Goal: Navigation & Orientation: Find specific page/section

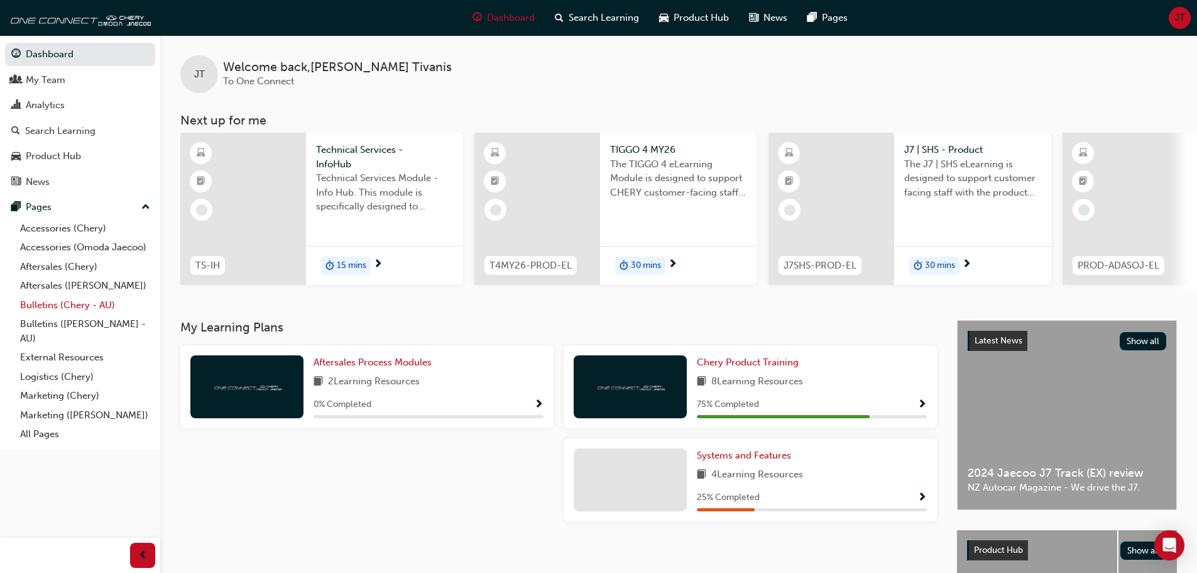
click at [80, 304] on link "Bulletins (Chery - AU)" at bounding box center [85, 304] width 140 height 19
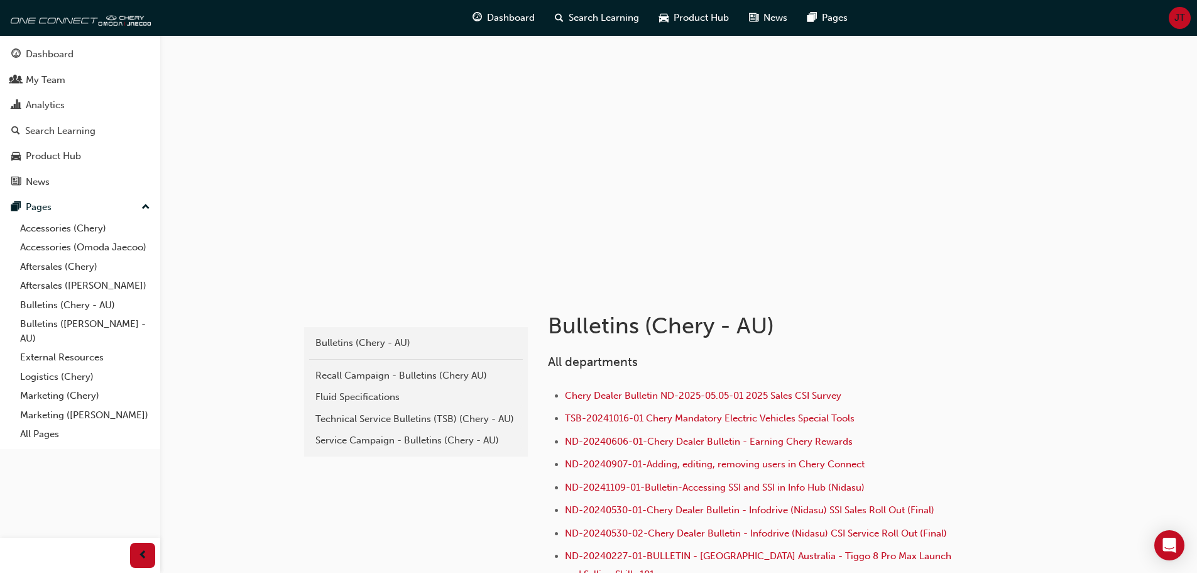
drag, startPoint x: 427, startPoint y: 495, endPoint x: 398, endPoint y: 216, distance: 280.6
click at [96, 236] on link "Accessories (Chery)" at bounding box center [85, 228] width 140 height 19
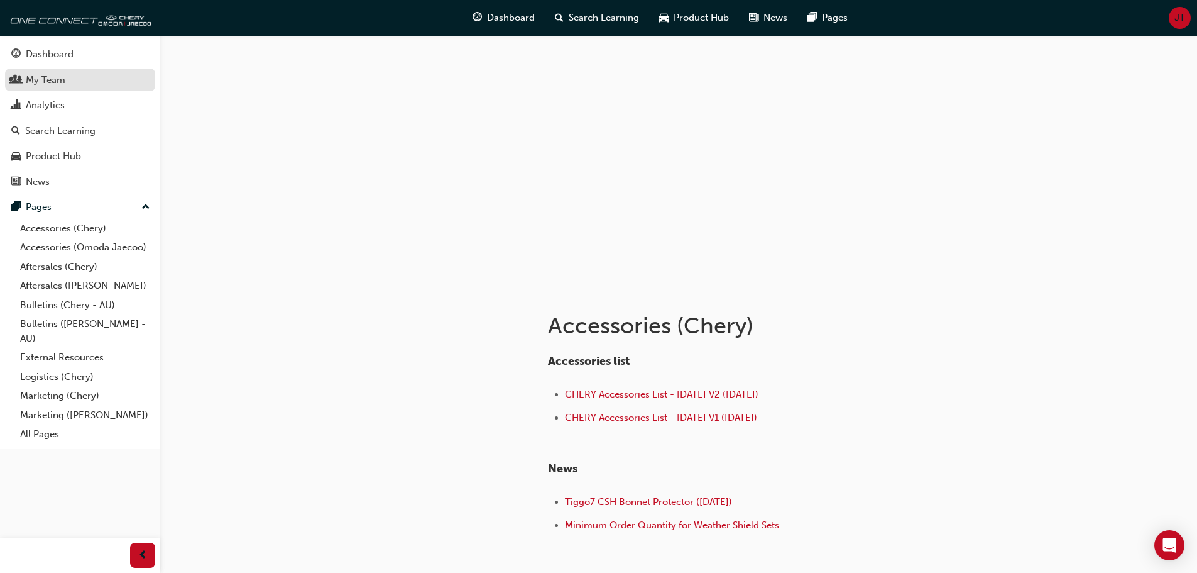
click at [50, 83] on div "My Team" at bounding box center [46, 80] width 40 height 14
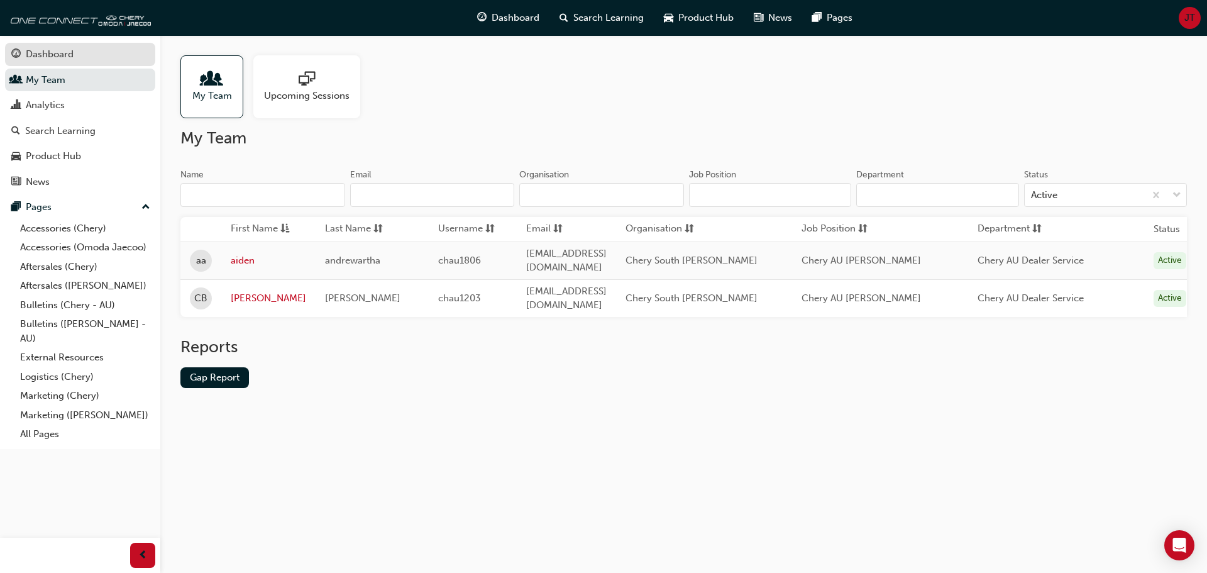
click at [47, 60] on div "Dashboard" at bounding box center [50, 54] width 48 height 14
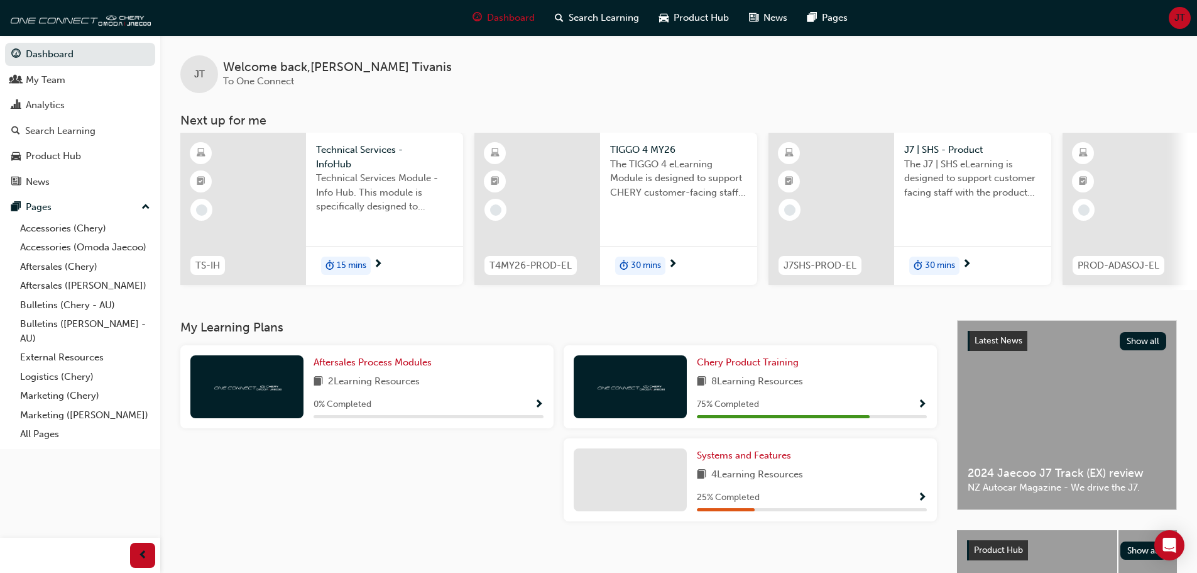
click at [888, 545] on div "My Learning Plans Aftersales Process Modules 2 Learning Resources 0 % Completed…" at bounding box center [568, 515] width 777 height 390
